Goal: Transaction & Acquisition: Obtain resource

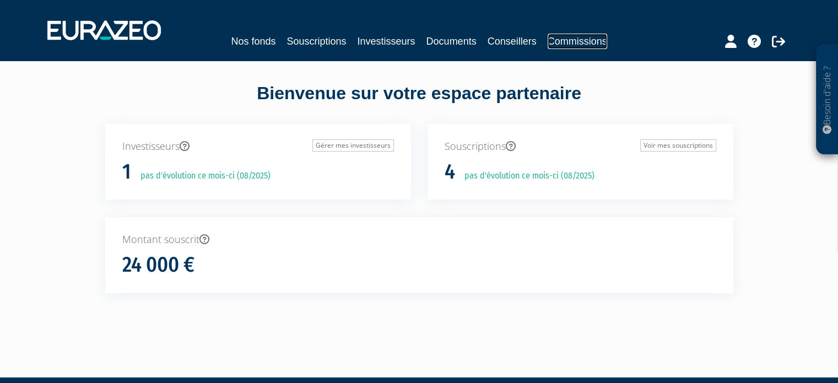
click at [591, 46] on link "Commissions" at bounding box center [578, 41] width 60 height 15
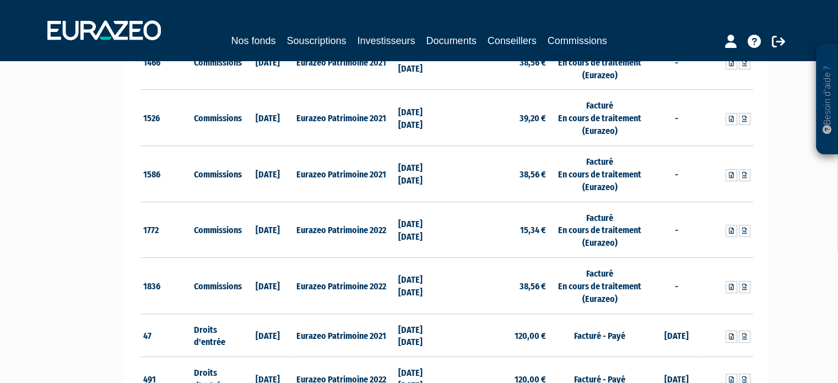
scroll to position [496, 0]
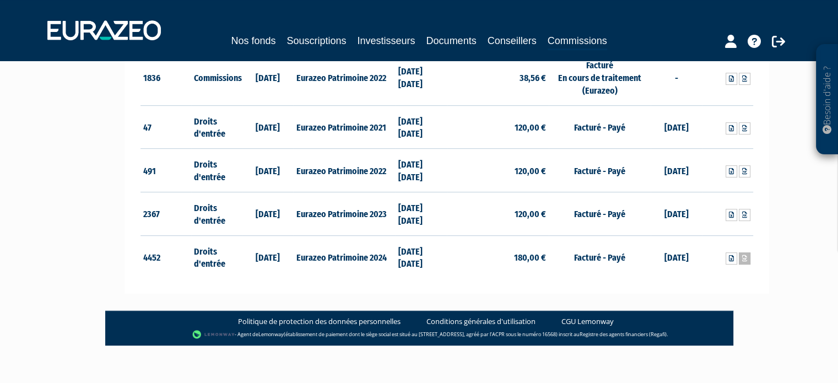
click at [742, 255] on icon at bounding box center [744, 258] width 5 height 7
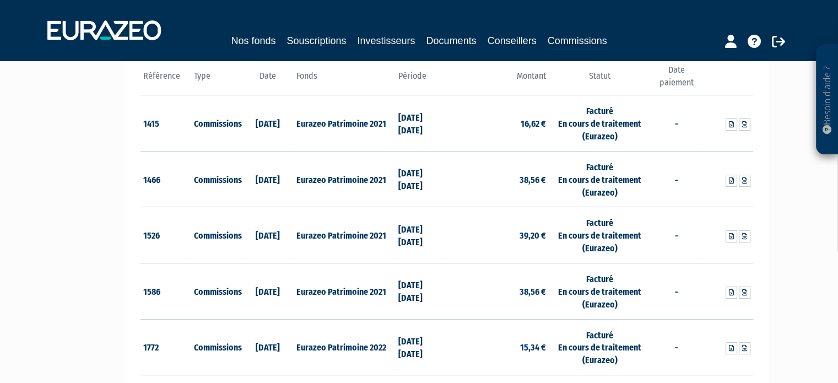
scroll to position [0, 0]
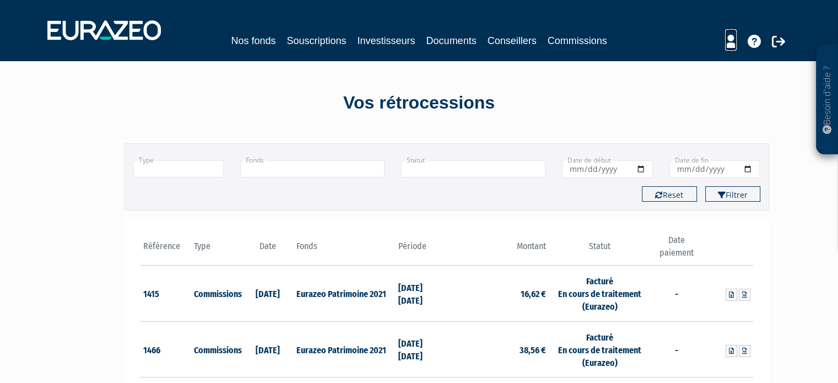
click at [729, 41] on icon at bounding box center [731, 41] width 12 height 13
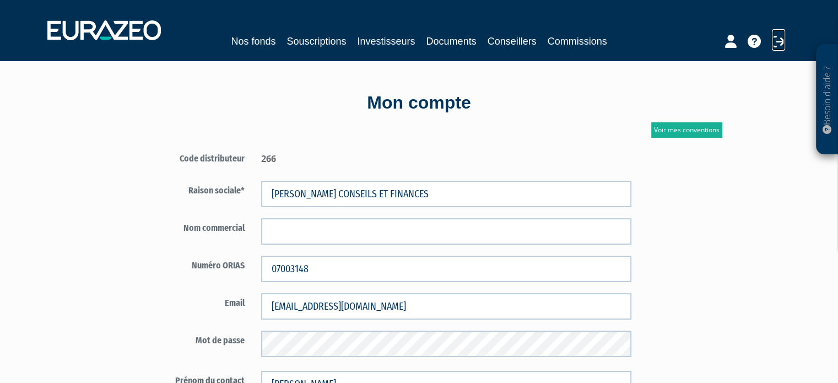
click at [776, 39] on icon at bounding box center [778, 41] width 13 height 13
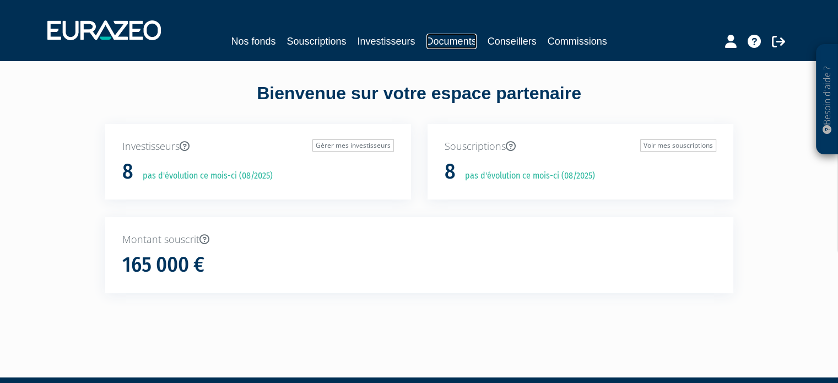
click at [450, 44] on link "Documents" at bounding box center [451, 41] width 50 height 15
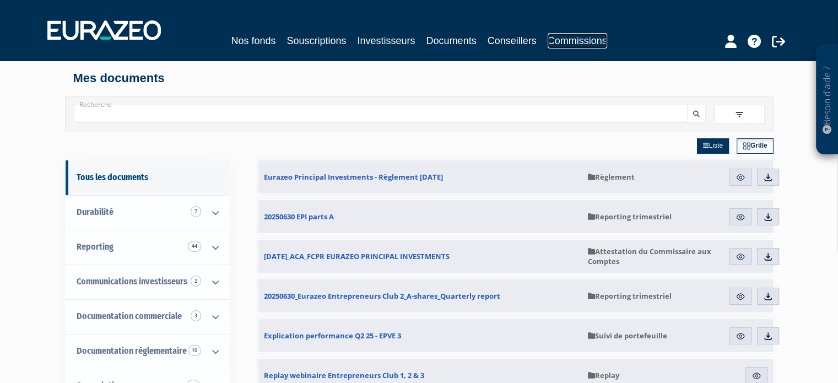
click at [578, 40] on link "Commissions" at bounding box center [578, 40] width 60 height 15
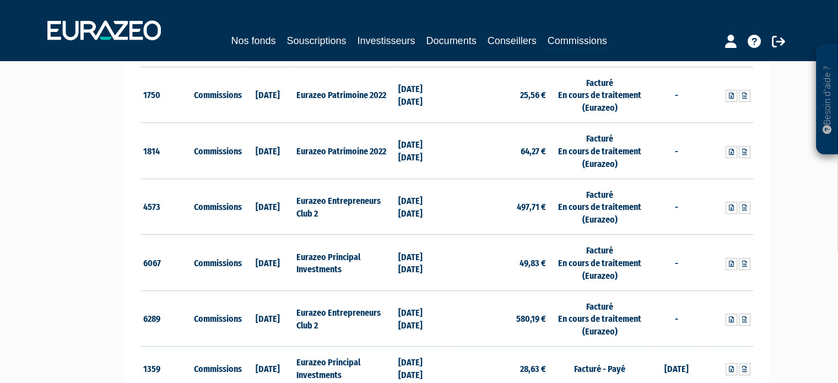
scroll to position [441, 0]
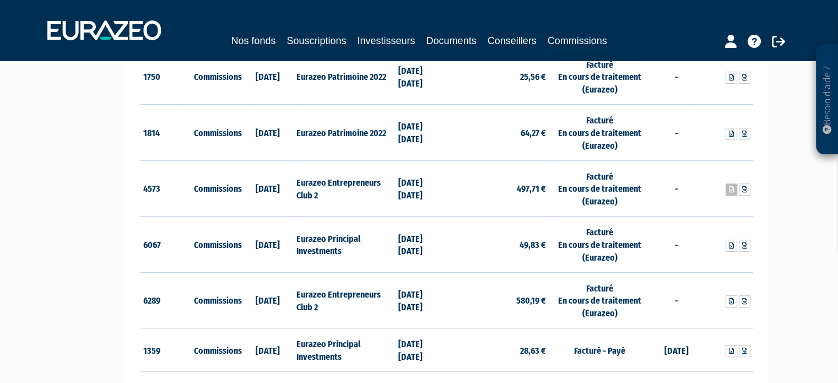
click at [731, 189] on icon at bounding box center [731, 189] width 5 height 7
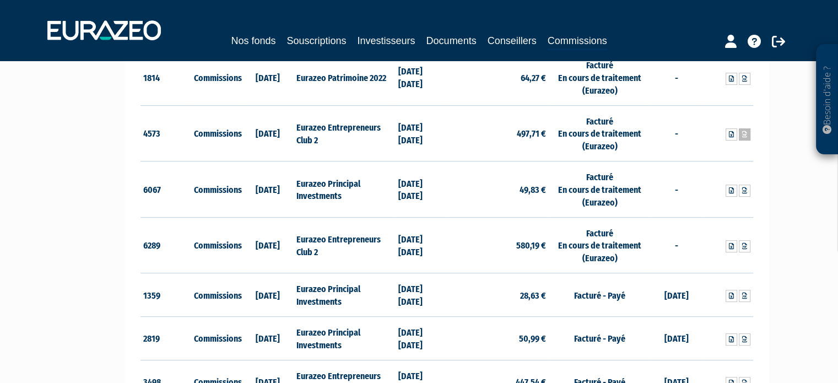
click at [745, 133] on icon at bounding box center [744, 134] width 5 height 7
